Goal: Browse casually: Explore the website without a specific task or goal

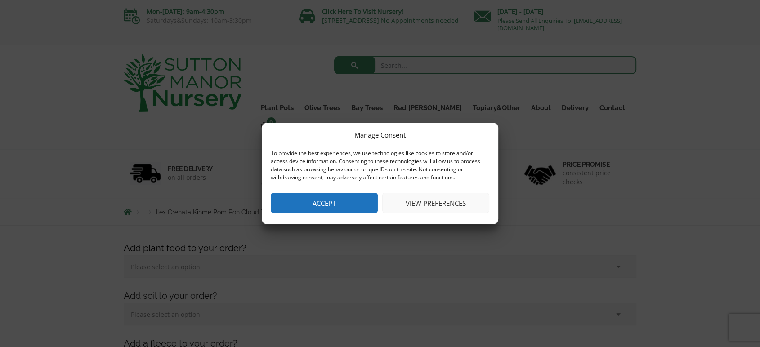
click at [362, 210] on button "Accept" at bounding box center [324, 203] width 107 height 20
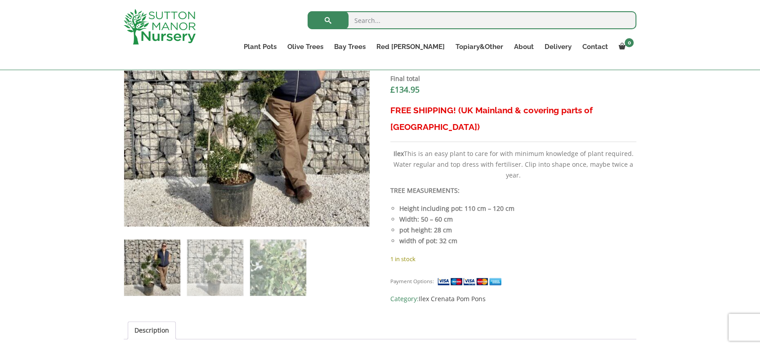
scroll to position [372, 0]
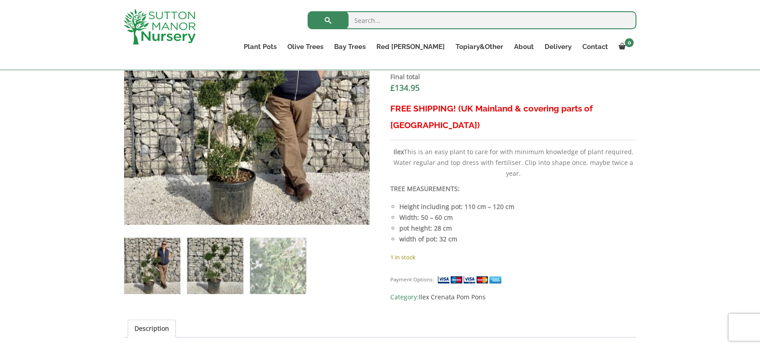
click at [193, 282] on img at bounding box center [215, 266] width 56 height 56
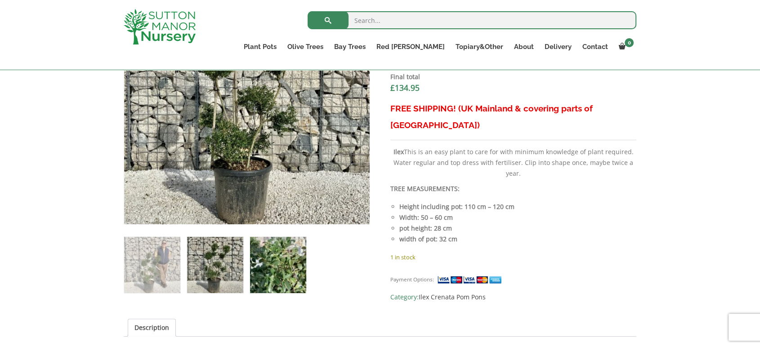
click at [265, 269] on img at bounding box center [278, 265] width 56 height 56
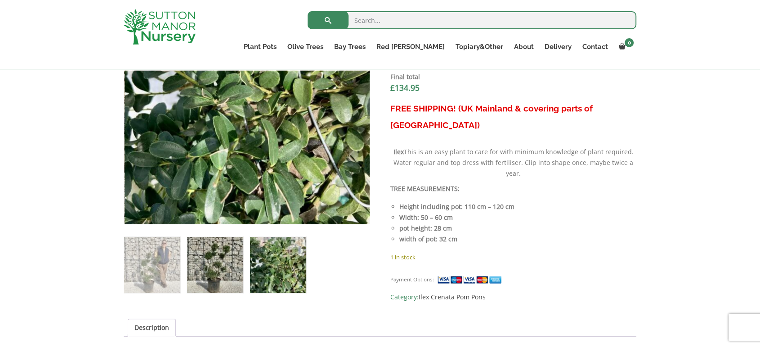
click at [233, 262] on img at bounding box center [215, 265] width 56 height 56
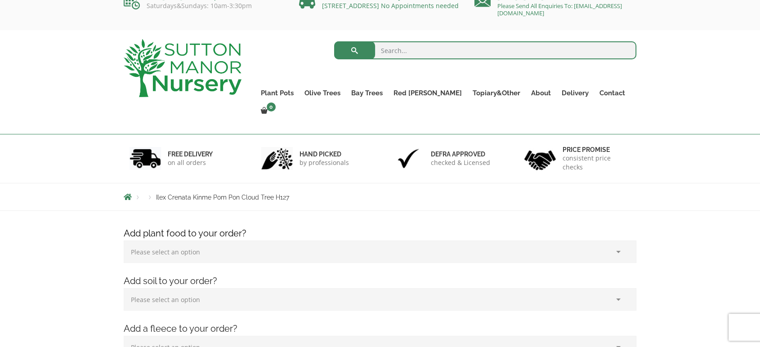
scroll to position [11, 0]
